Goal: Task Accomplishment & Management: Manage account settings

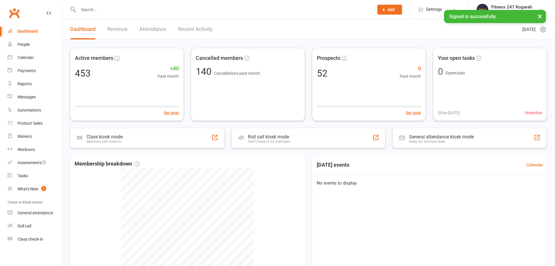
click at [135, 12] on input "text" at bounding box center [223, 10] width 293 height 8
paste input "[PERSON_NAME]"
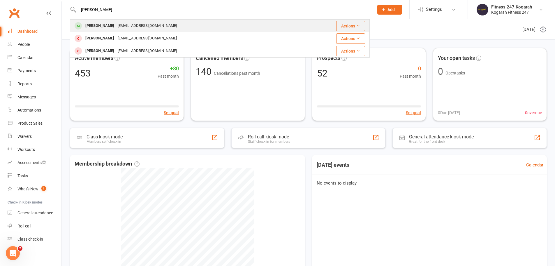
type input "[PERSON_NAME]"
click at [108, 24] on div "[PERSON_NAME]" at bounding box center [100, 26] width 32 height 8
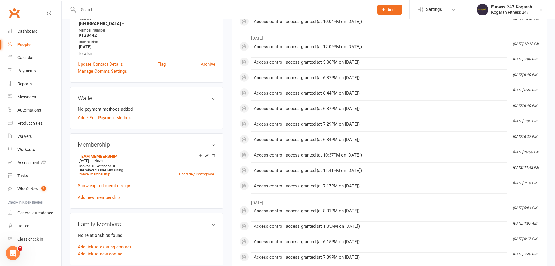
scroll to position [146, 0]
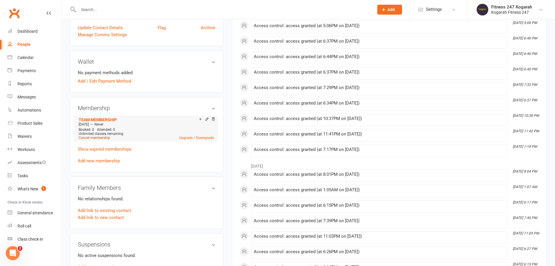
click at [105, 138] on link "Cancel membership" at bounding box center [94, 138] width 31 height 4
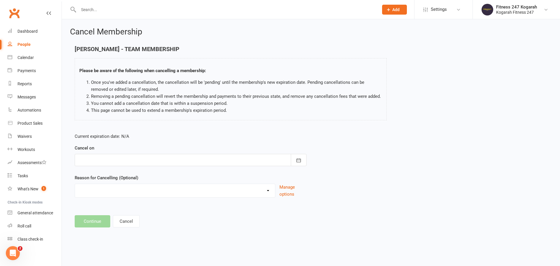
click at [122, 159] on div at bounding box center [191, 160] width 232 height 12
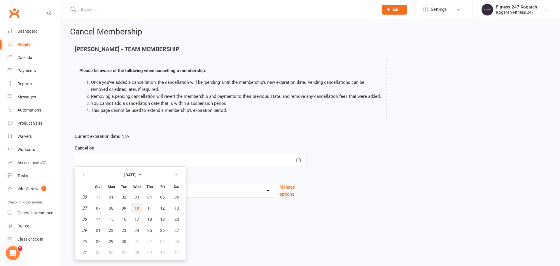
click at [139, 209] on span "10" at bounding box center [136, 208] width 5 height 5
type input "[DATE]"
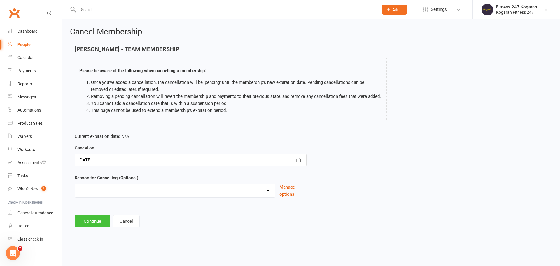
click at [94, 219] on button "Continue" at bounding box center [93, 221] width 36 height 12
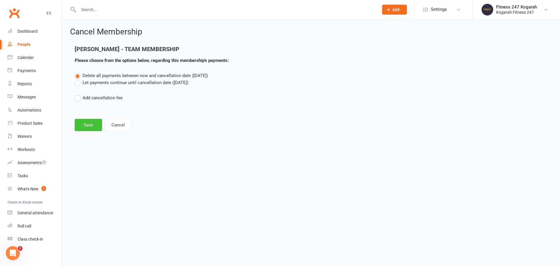
click at [89, 121] on button "Save" at bounding box center [88, 125] width 27 height 12
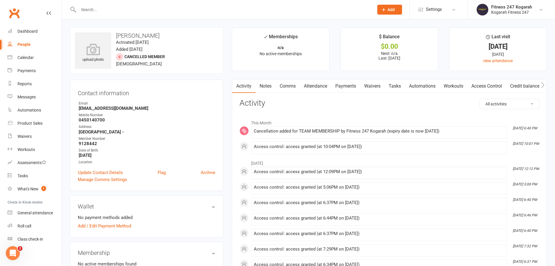
click at [128, 8] on input "text" at bounding box center [223, 10] width 293 height 8
paste input "[PERSON_NAME]"
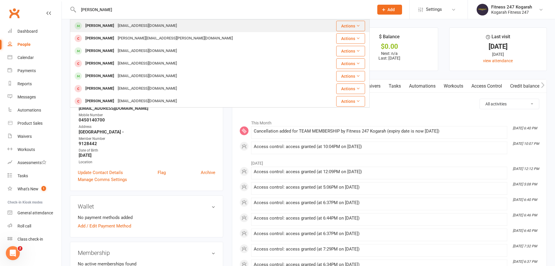
type input "[PERSON_NAME]"
click at [94, 25] on div "[PERSON_NAME]" at bounding box center [100, 26] width 32 height 8
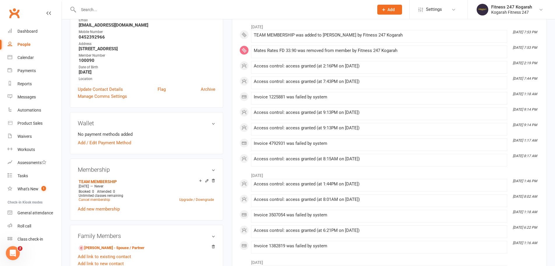
scroll to position [146, 0]
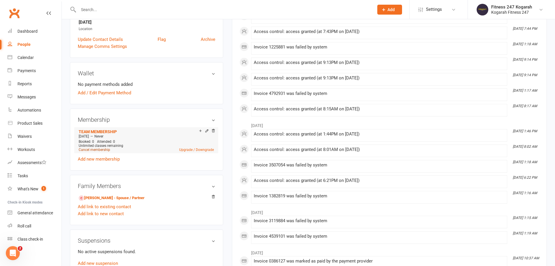
click at [100, 149] on link "Cancel membership" at bounding box center [94, 150] width 31 height 4
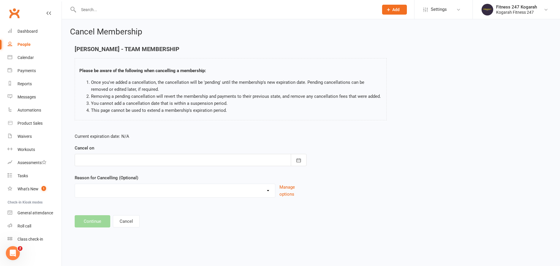
click at [87, 157] on div at bounding box center [191, 160] width 232 height 12
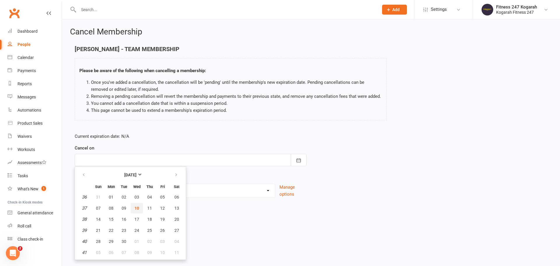
click at [134, 206] on span "10" at bounding box center [136, 208] width 5 height 5
type input "[DATE]"
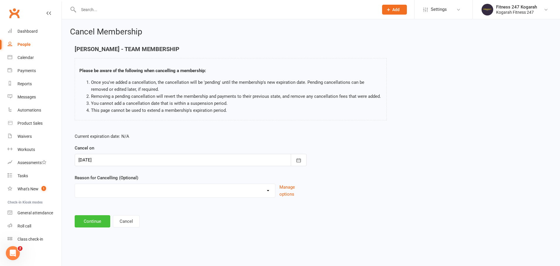
click at [89, 226] on button "Continue" at bounding box center [93, 221] width 36 height 12
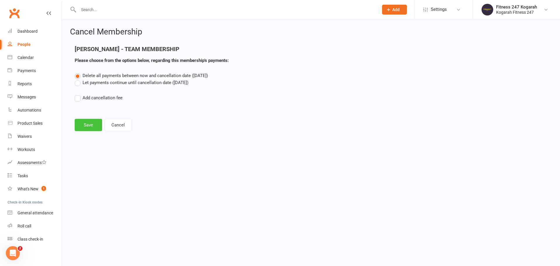
click at [84, 119] on button "Save" at bounding box center [88, 125] width 27 height 12
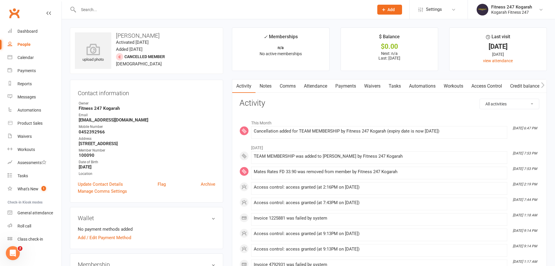
click at [104, 8] on input "text" at bounding box center [223, 10] width 293 height 8
paste input "[PERSON_NAME]"
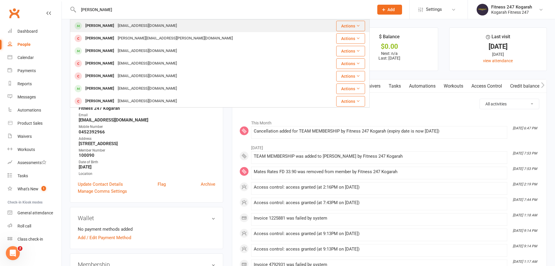
type input "[PERSON_NAME]"
click at [91, 25] on div "[PERSON_NAME]" at bounding box center [100, 26] width 32 height 8
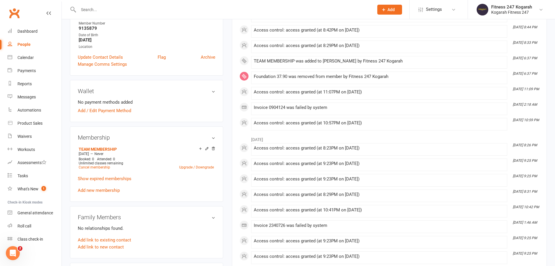
scroll to position [117, 0]
click at [87, 167] on link "Cancel membership" at bounding box center [94, 167] width 31 height 4
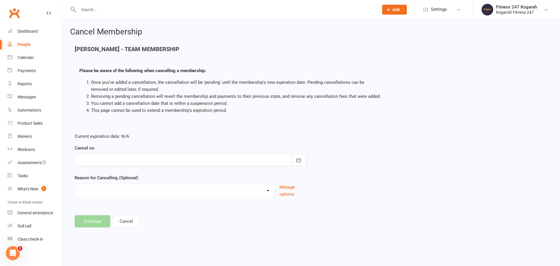
click at [138, 157] on div at bounding box center [191, 160] width 232 height 12
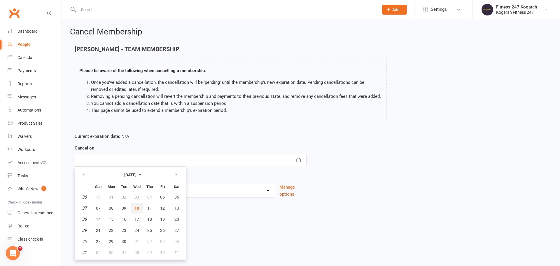
click at [137, 206] on span "10" at bounding box center [136, 208] width 5 height 5
type input "[DATE]"
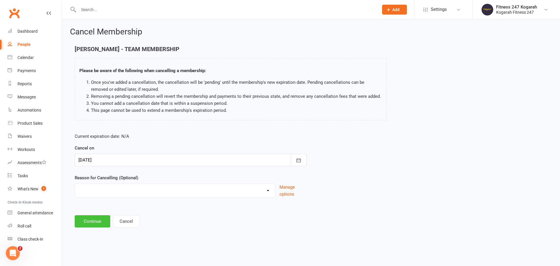
click at [92, 223] on button "Continue" at bounding box center [93, 221] width 36 height 12
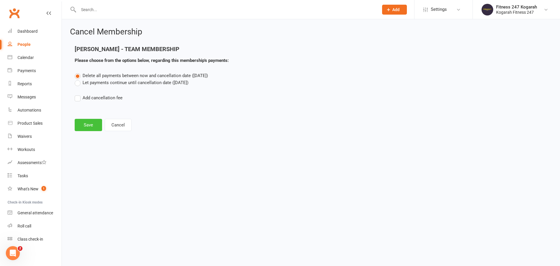
click at [88, 119] on button "Save" at bounding box center [88, 125] width 27 height 12
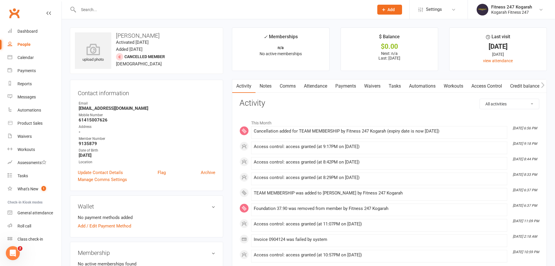
click at [145, 10] on input "text" at bounding box center [223, 10] width 293 height 8
paste input "[PERSON_NAME]"
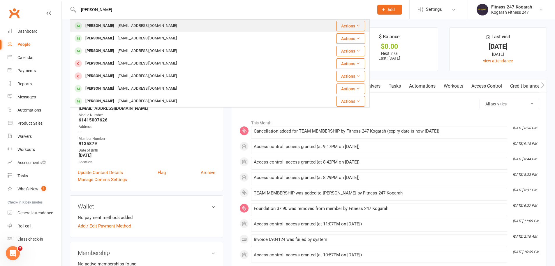
type input "[PERSON_NAME]"
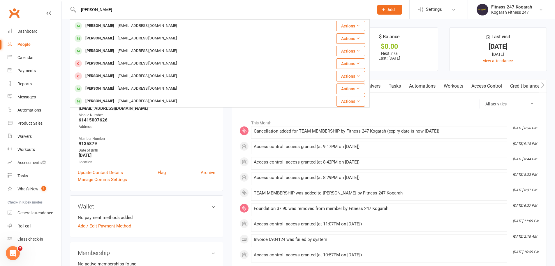
click at [116, 25] on div "[PERSON_NAME]" at bounding box center [100, 26] width 32 height 8
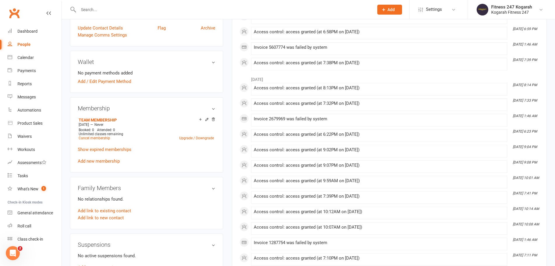
scroll to position [146, 0]
click at [96, 138] on link "Cancel membership" at bounding box center [94, 138] width 31 height 4
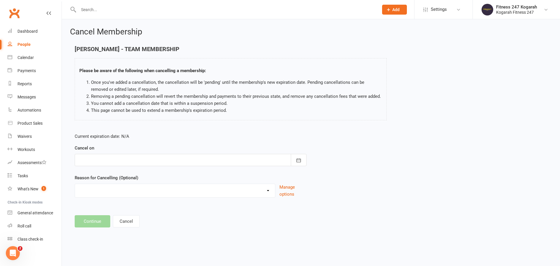
click at [137, 162] on div at bounding box center [191, 160] width 232 height 12
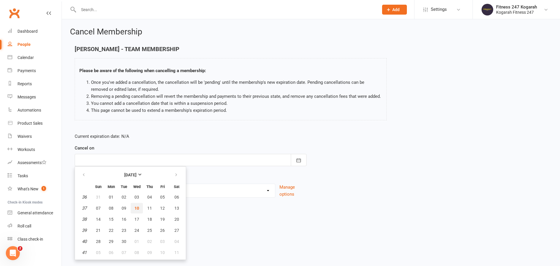
click at [136, 206] on span "10" at bounding box center [136, 208] width 5 height 5
type input "[DATE]"
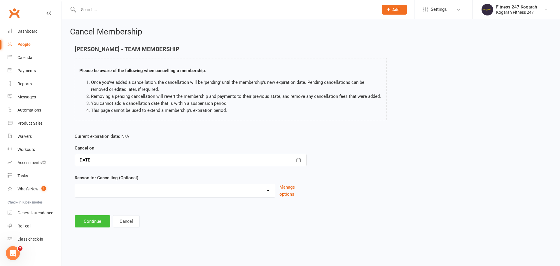
click at [92, 220] on button "Continue" at bounding box center [93, 221] width 36 height 12
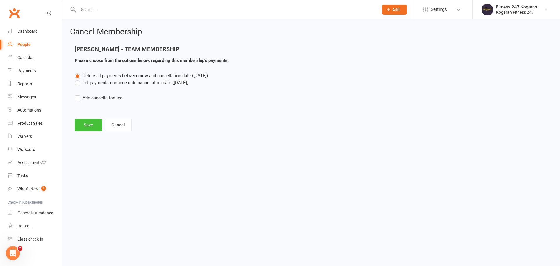
click at [89, 124] on button "Save" at bounding box center [88, 125] width 27 height 12
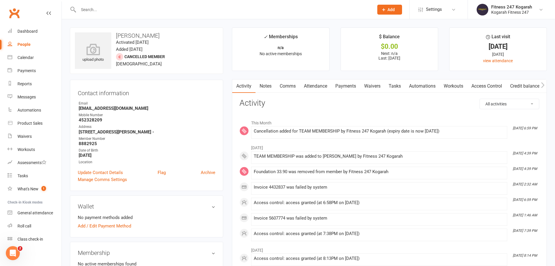
click at [95, 9] on input "text" at bounding box center [223, 10] width 293 height 8
paste input "[PERSON_NAME] [PERSON_NAME]"
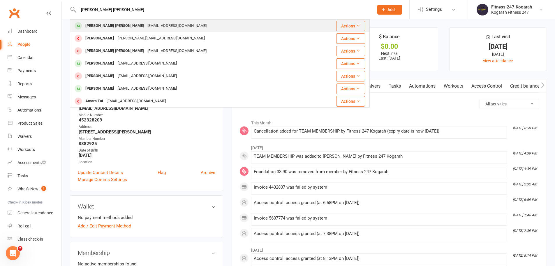
type input "[PERSON_NAME] [PERSON_NAME]"
click at [99, 24] on div "[PERSON_NAME] [PERSON_NAME]" at bounding box center [115, 26] width 62 height 8
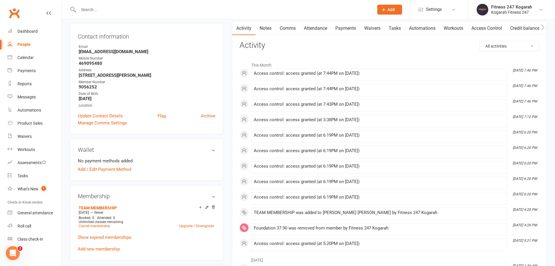
scroll to position [58, 0]
click at [93, 224] on link "Cancel membership" at bounding box center [94, 225] width 31 height 4
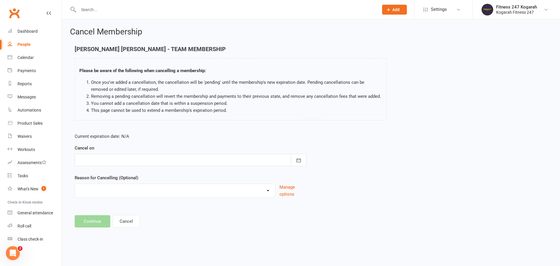
click at [122, 160] on div at bounding box center [191, 160] width 232 height 12
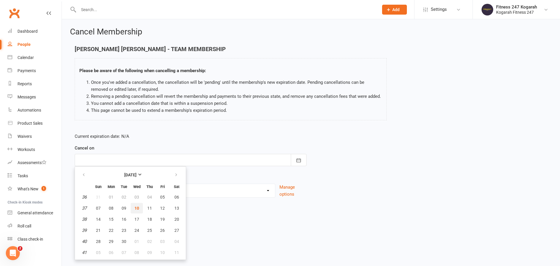
click at [137, 207] on span "10" at bounding box center [136, 208] width 5 height 5
type input "[DATE]"
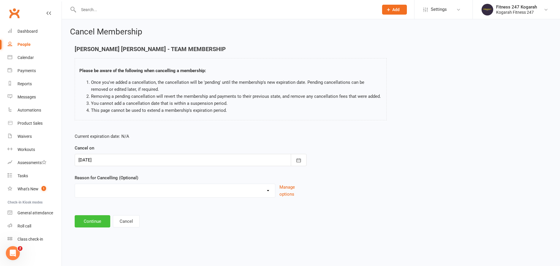
click at [91, 224] on button "Continue" at bounding box center [93, 221] width 36 height 12
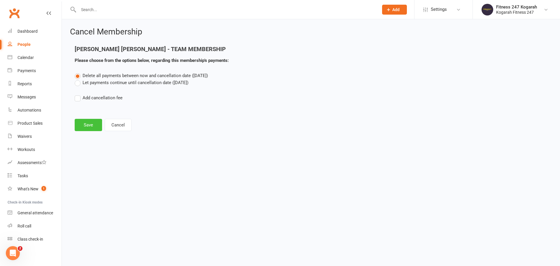
click at [87, 123] on button "Save" at bounding box center [88, 125] width 27 height 12
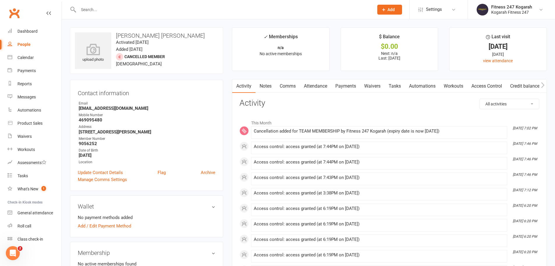
click at [168, 10] on input "text" at bounding box center [223, 10] width 293 height 8
paste input "[PERSON_NAME]"
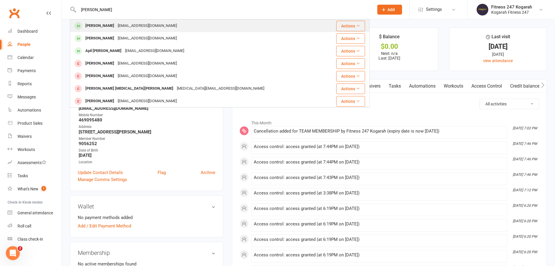
type input "[PERSON_NAME]"
click at [116, 25] on div "[EMAIL_ADDRESS][DOMAIN_NAME]" at bounding box center [147, 26] width 63 height 8
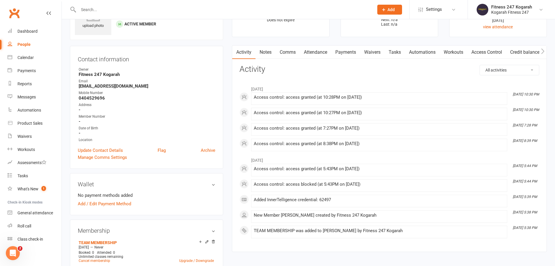
scroll to position [87, 0]
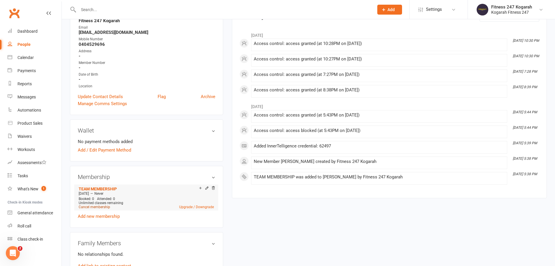
click at [94, 206] on link "Cancel membership" at bounding box center [94, 207] width 31 height 4
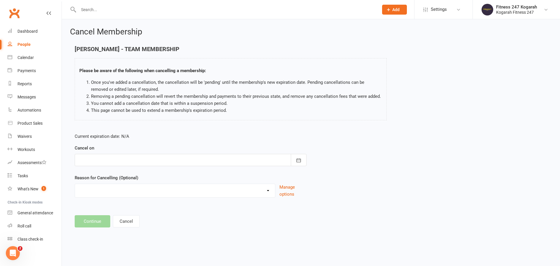
click at [95, 159] on div at bounding box center [191, 160] width 232 height 12
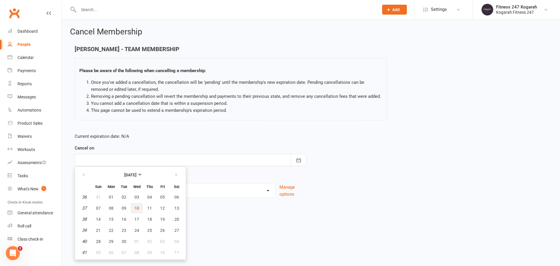
click at [136, 204] on button "10" at bounding box center [137, 208] width 12 height 10
type input "[DATE]"
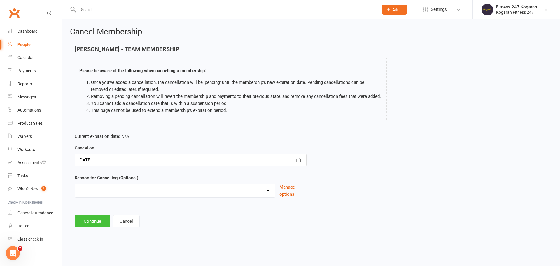
click at [98, 216] on button "Continue" at bounding box center [93, 221] width 36 height 12
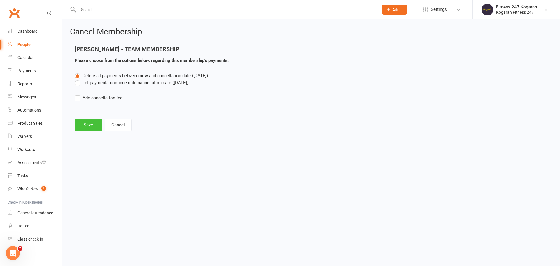
click at [89, 123] on button "Save" at bounding box center [88, 125] width 27 height 12
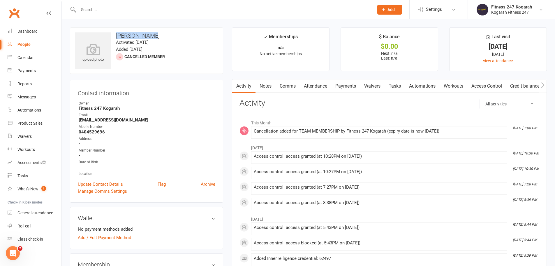
drag, startPoint x: 128, startPoint y: 34, endPoint x: 118, endPoint y: 34, distance: 9.9
click at [118, 34] on h3 "[PERSON_NAME]" at bounding box center [146, 35] width 143 height 6
copy h3 "[PERSON_NAME]"
click at [174, 9] on input "text" at bounding box center [223, 10] width 293 height 8
paste input "[PERSON_NAME]"
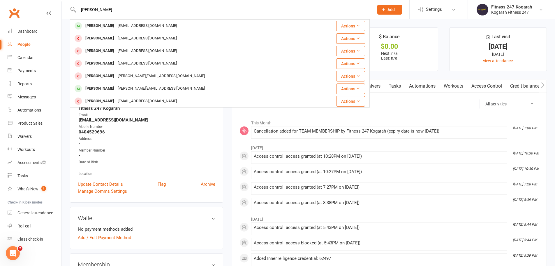
type input "[PERSON_NAME]"
click at [116, 26] on div "[PERSON_NAME]" at bounding box center [100, 26] width 32 height 8
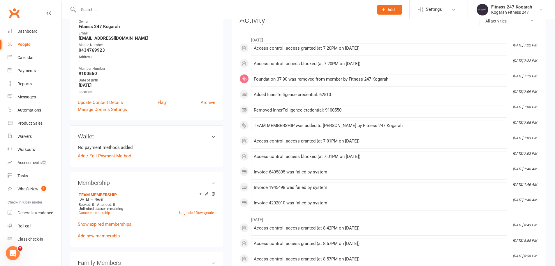
scroll to position [87, 0]
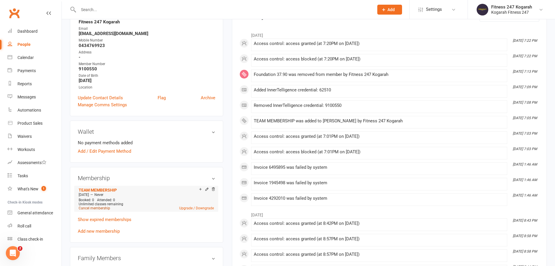
click at [97, 207] on link "Cancel membership" at bounding box center [94, 208] width 31 height 4
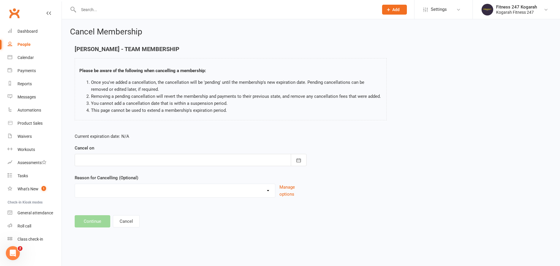
click at [126, 164] on div at bounding box center [191, 160] width 232 height 12
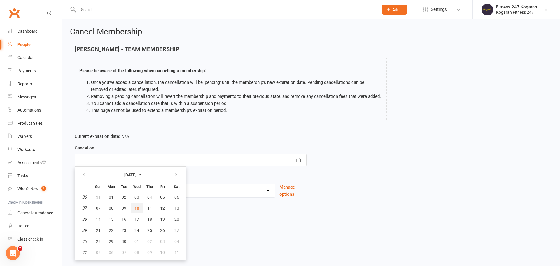
click at [139, 209] on span "10" at bounding box center [136, 208] width 5 height 5
type input "[DATE]"
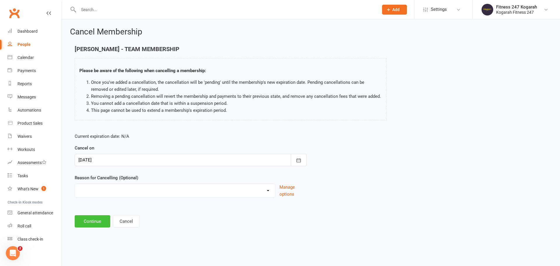
click at [84, 222] on button "Continue" at bounding box center [93, 221] width 36 height 12
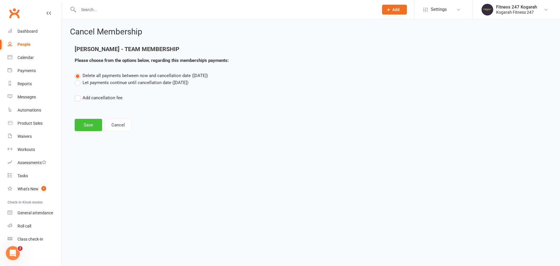
click at [93, 121] on button "Save" at bounding box center [88, 125] width 27 height 12
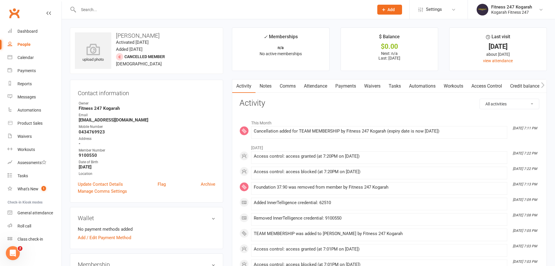
click at [162, 8] on input "text" at bounding box center [223, 10] width 293 height 8
paste input "[PERSON_NAME]"
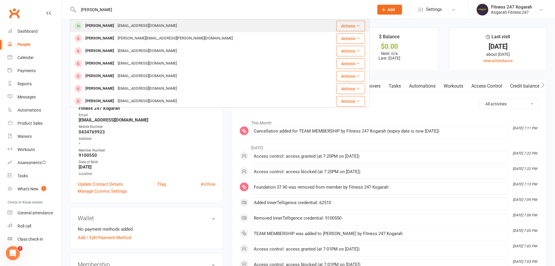
type input "[PERSON_NAME]"
click at [116, 25] on div "[EMAIL_ADDRESS][DOMAIN_NAME]" at bounding box center [147, 26] width 63 height 8
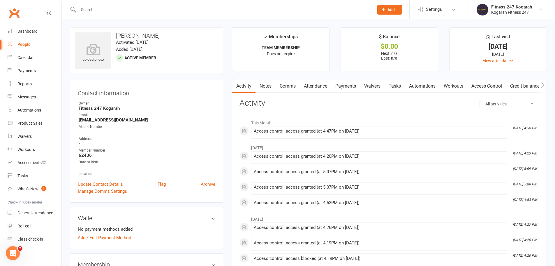
click at [109, 7] on input "text" at bounding box center [223, 10] width 293 height 8
paste input "[PERSON_NAME]"
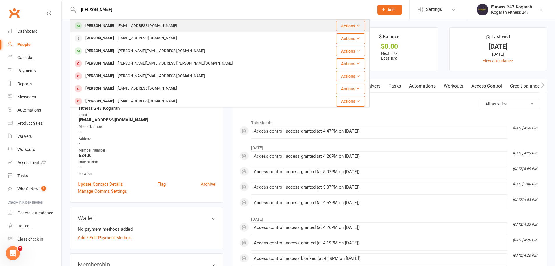
type input "[PERSON_NAME]"
click at [102, 25] on div "[PERSON_NAME]" at bounding box center [100, 26] width 32 height 8
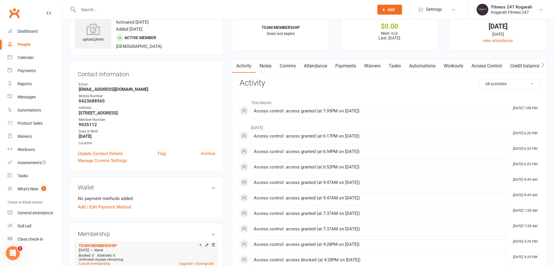
scroll to position [58, 0]
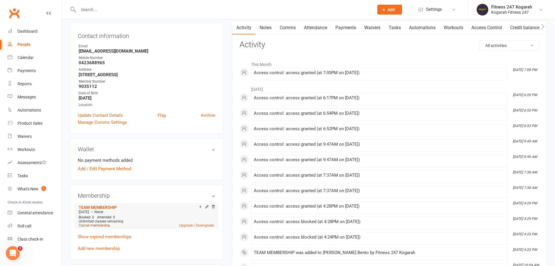
click at [90, 226] on link "Cancel membership" at bounding box center [94, 225] width 31 height 4
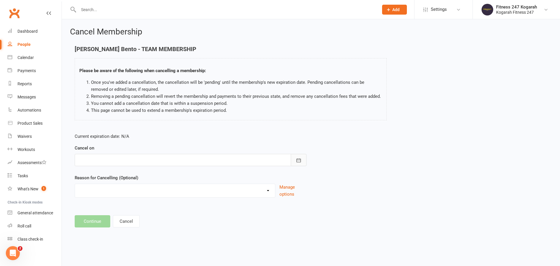
click at [300, 162] on icon "button" at bounding box center [298, 160] width 4 height 4
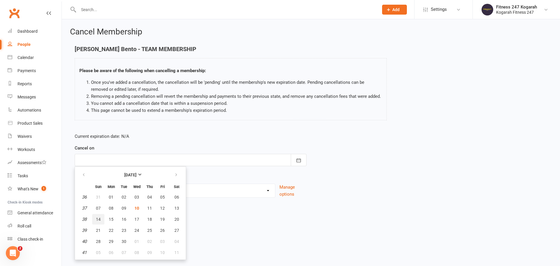
click at [98, 218] on span "14" at bounding box center [98, 219] width 5 height 5
type input "[DATE]"
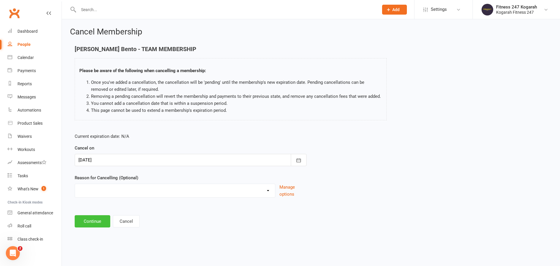
click at [93, 221] on button "Continue" at bounding box center [93, 221] width 36 height 12
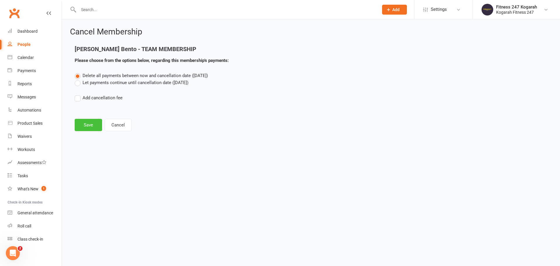
click at [89, 121] on button "Save" at bounding box center [88, 125] width 27 height 12
